Goal: Navigation & Orientation: Find specific page/section

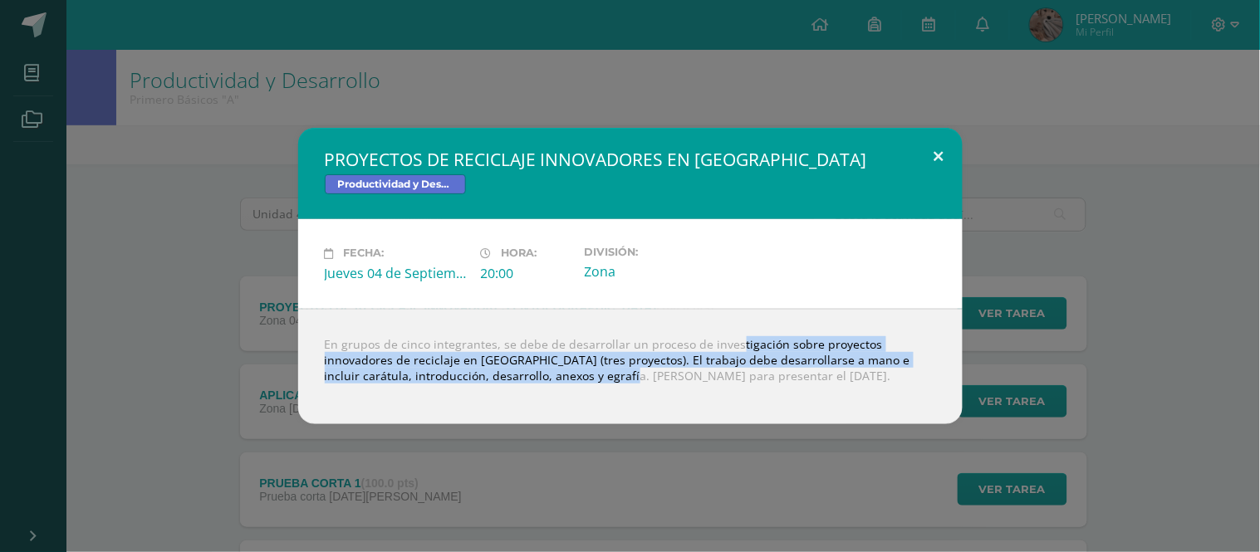
click at [942, 155] on button at bounding box center [938, 156] width 47 height 56
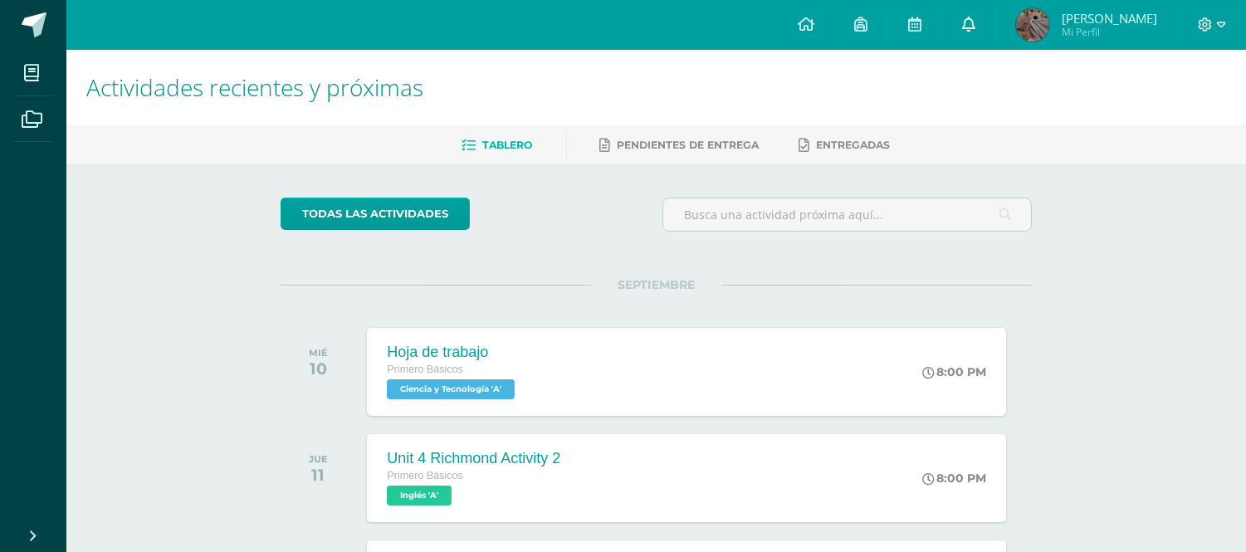
click at [976, 29] on icon at bounding box center [968, 24] width 13 height 15
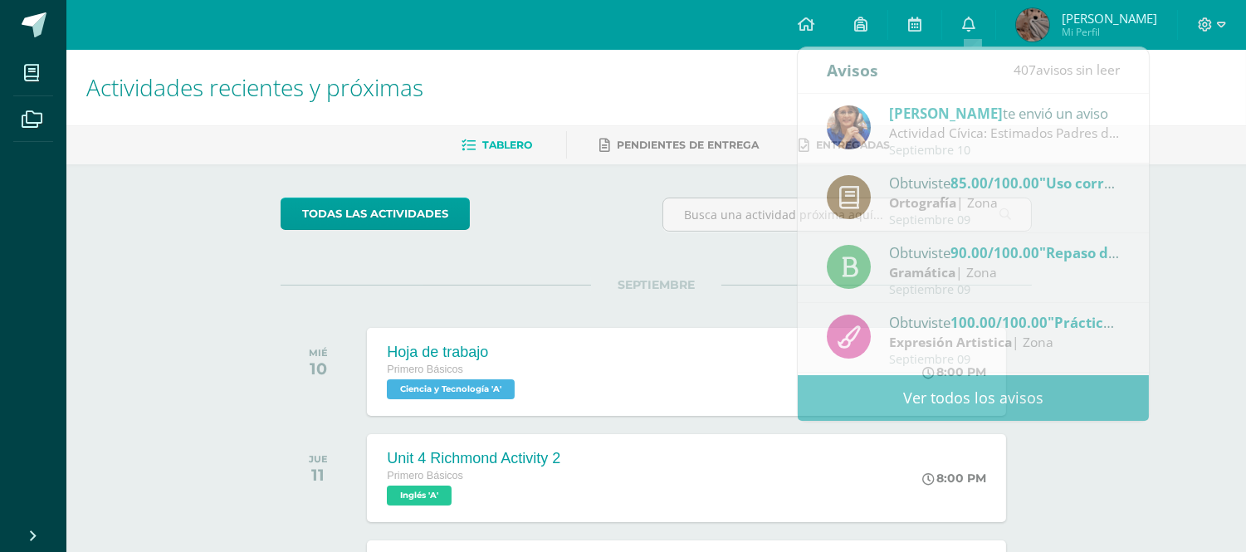
click at [701, 92] on h1 "Actividades recientes y próximas" at bounding box center [656, 88] width 1140 height 76
